Goal: Task Accomplishment & Management: Manage account settings

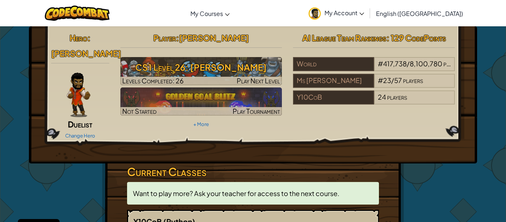
click at [364, 16] on span "My Account" at bounding box center [345, 13] width 40 height 8
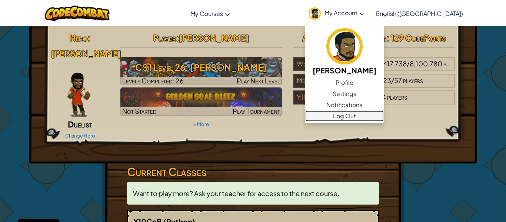
click at [375, 120] on link "Log Out" at bounding box center [344, 115] width 79 height 11
